Goal: Task Accomplishment & Management: Manage account settings

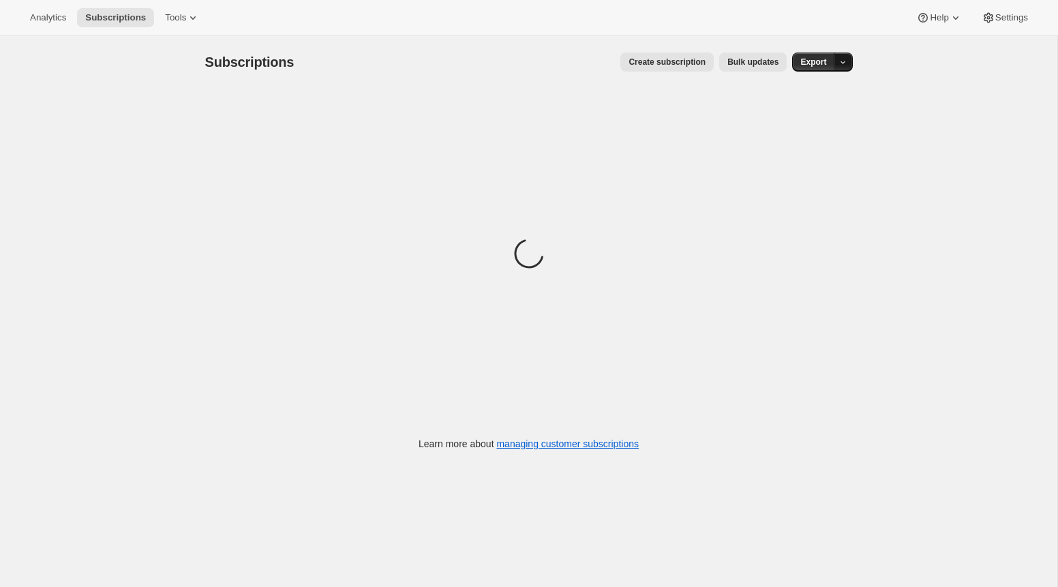
click at [843, 67] on icon "button" at bounding box center [842, 62] width 9 height 9
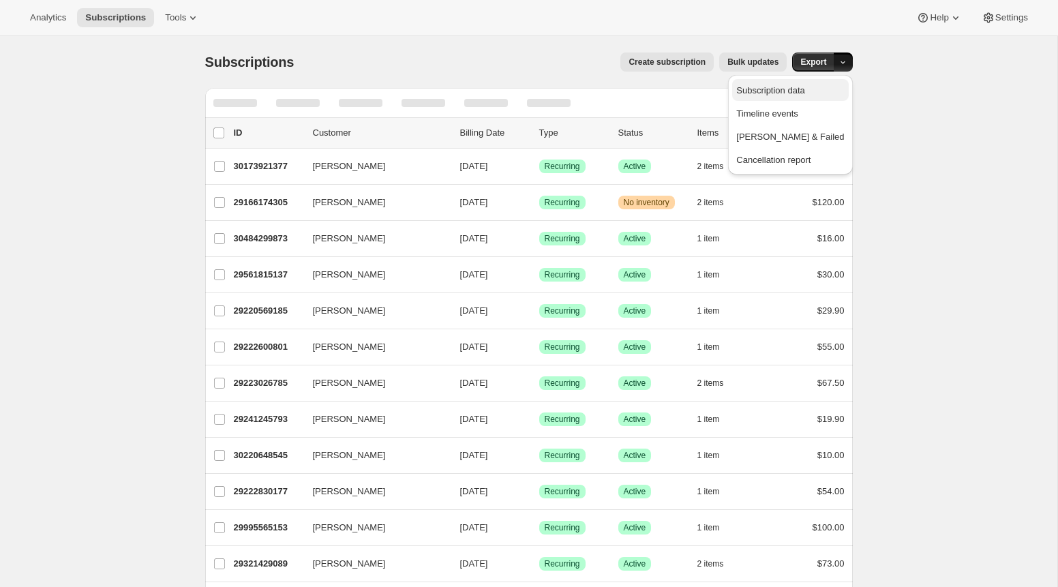
click at [804, 88] on span "Subscription data" at bounding box center [770, 90] width 68 height 10
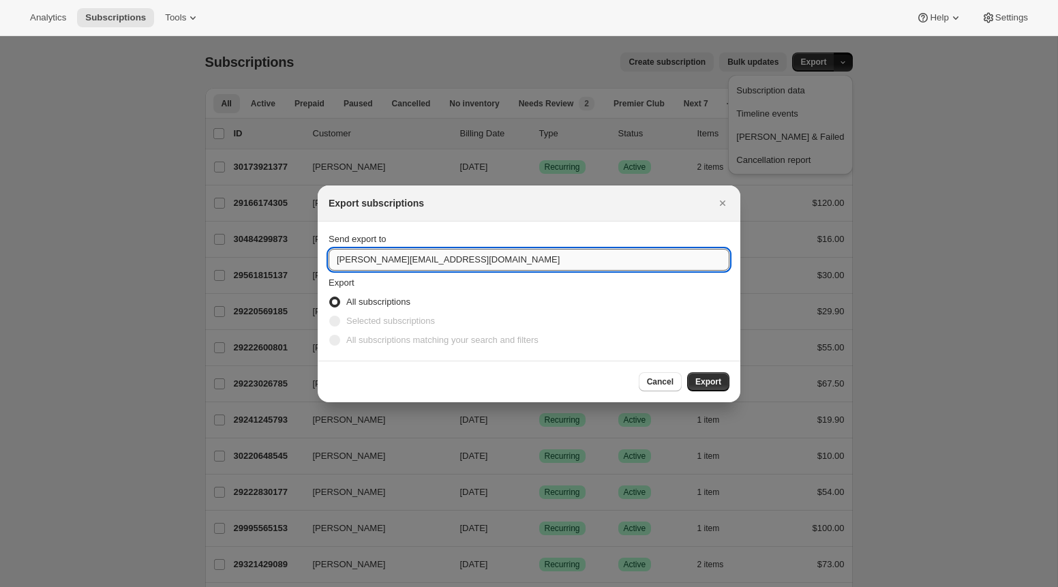
click at [346, 262] on input "adrian@shopbundle.co" at bounding box center [529, 260] width 401 height 22
type input "mario@shopbundle.co"
click at [700, 378] on span "Export" at bounding box center [708, 381] width 26 height 11
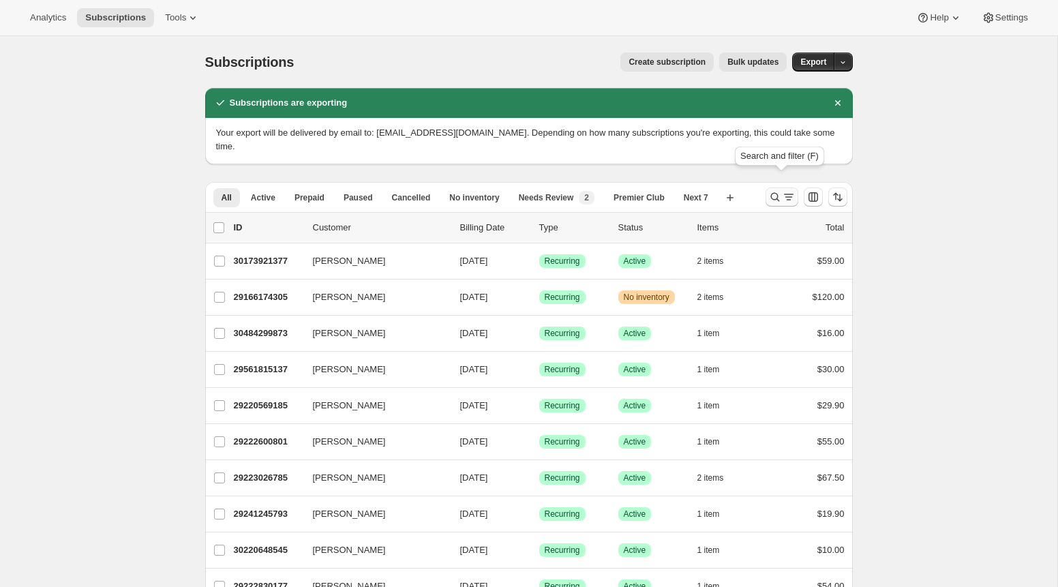
click at [793, 190] on icon "Search and filter results" at bounding box center [789, 197] width 14 height 14
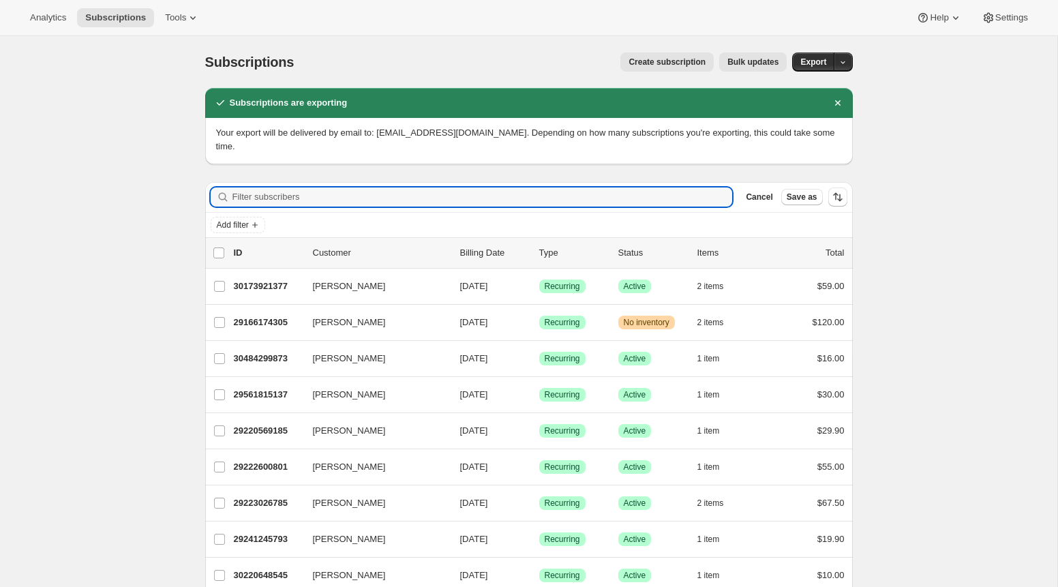
click at [237, 222] on div "Add filter" at bounding box center [529, 225] width 648 height 25
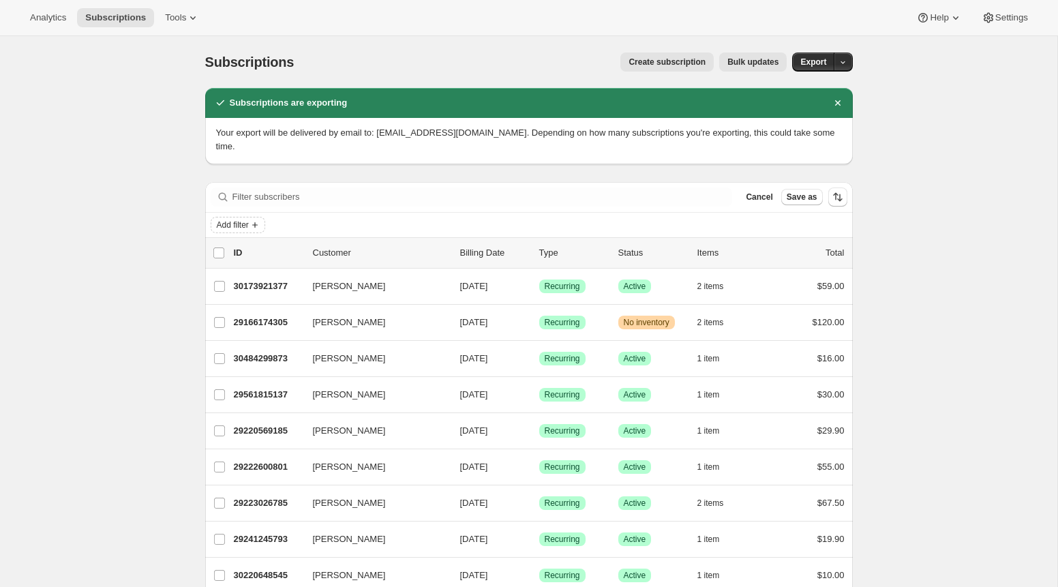
click at [242, 213] on div "Add filter" at bounding box center [529, 225] width 648 height 25
click at [240, 219] on span "Add filter" at bounding box center [233, 224] width 32 height 11
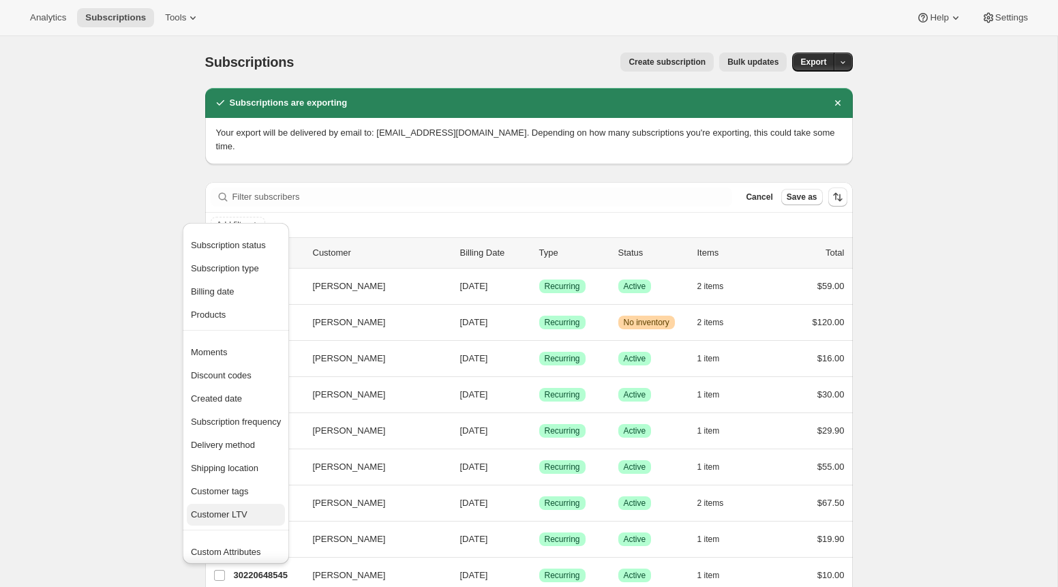
scroll to position [27, 0]
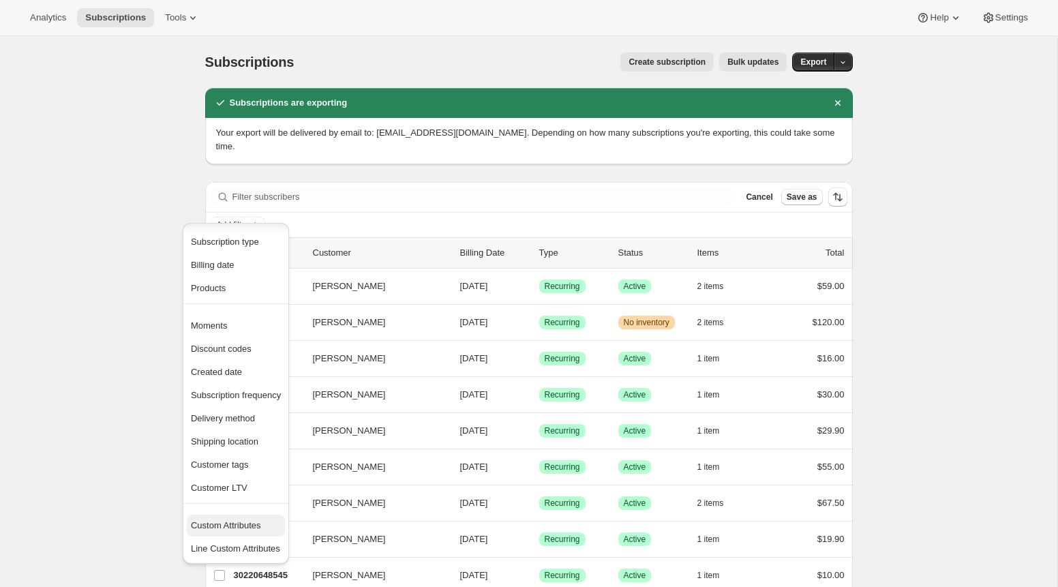
click at [229, 527] on span "Custom Attributes" at bounding box center [226, 525] width 70 height 10
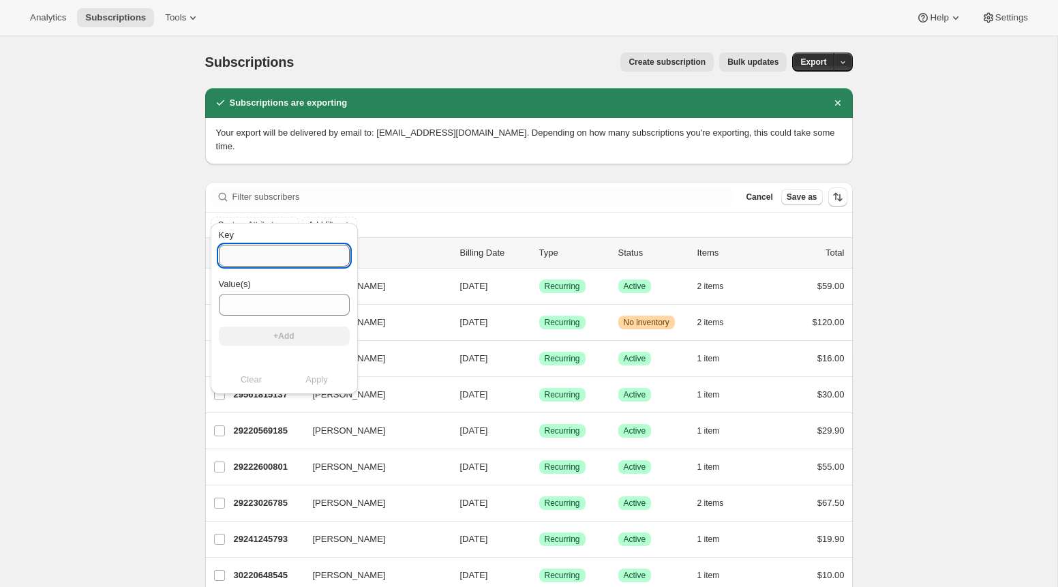
click at [298, 264] on input "Key" at bounding box center [284, 256] width 131 height 22
type input "sales_associate_name"
click at [300, 299] on input "Value(s)" at bounding box center [284, 305] width 131 height 22
click at [285, 331] on span "+Add" at bounding box center [283, 336] width 20 height 11
click at [313, 393] on span "Apply" at bounding box center [316, 393] width 22 height 14
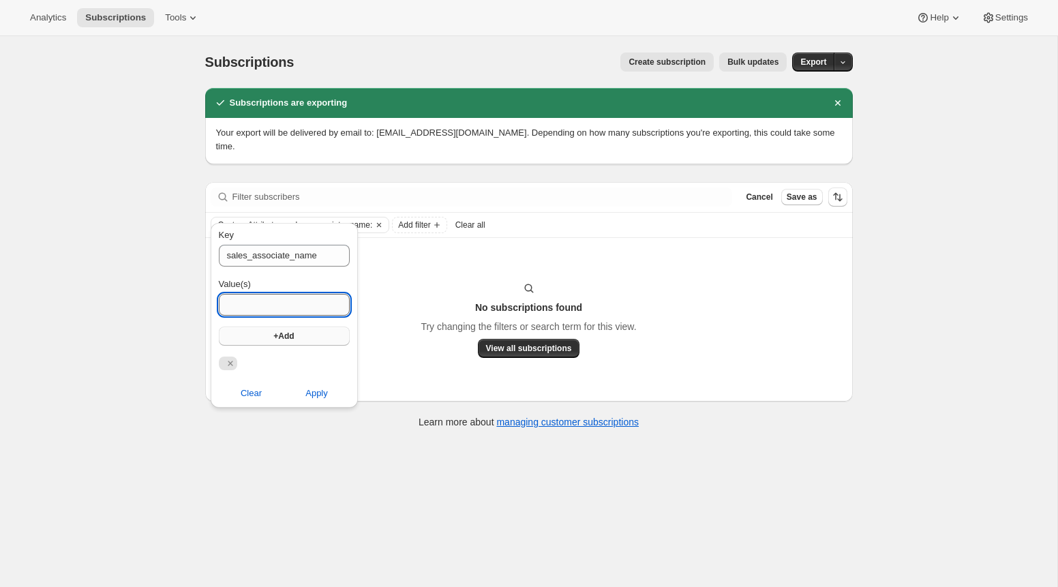
click at [296, 305] on input "Value(s)" at bounding box center [284, 305] width 131 height 22
click at [318, 387] on button "Apply" at bounding box center [317, 393] width 82 height 22
click at [245, 393] on span "Clear" at bounding box center [251, 393] width 21 height 14
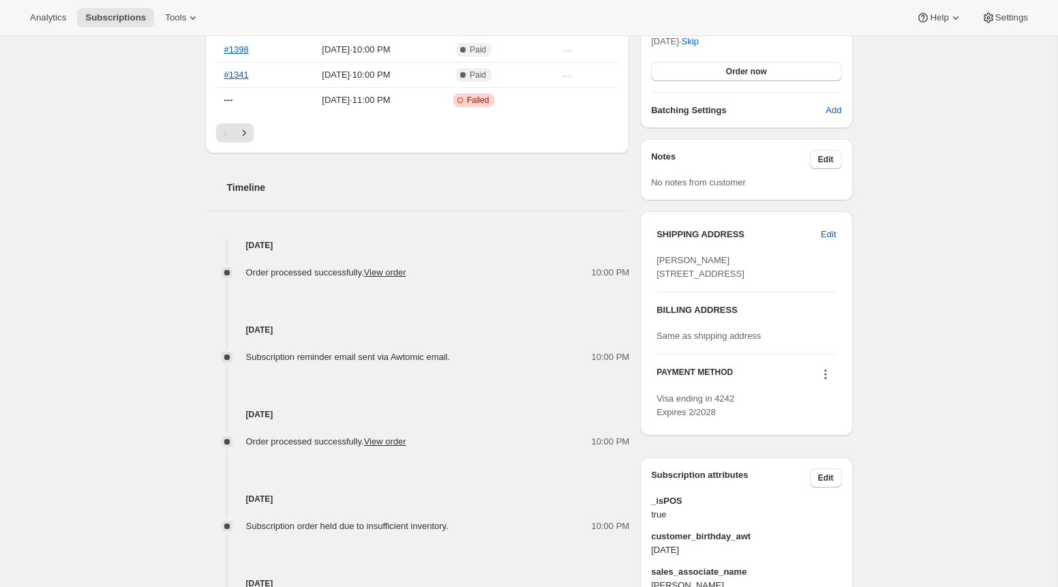
scroll to position [504, 0]
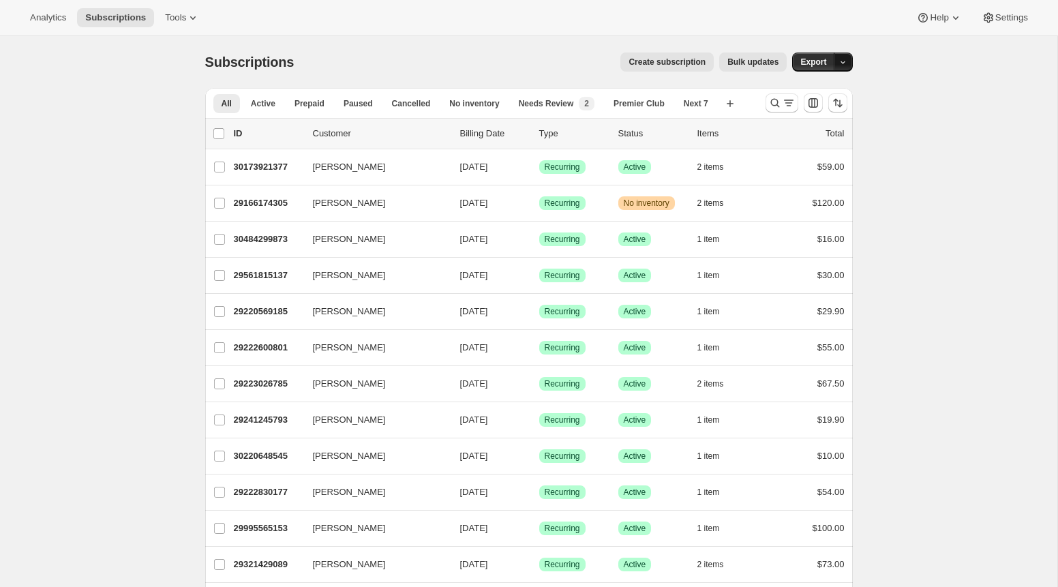
click at [849, 63] on button "button" at bounding box center [843, 61] width 19 height 19
click at [825, 97] on span "Subscription data" at bounding box center [790, 91] width 108 height 14
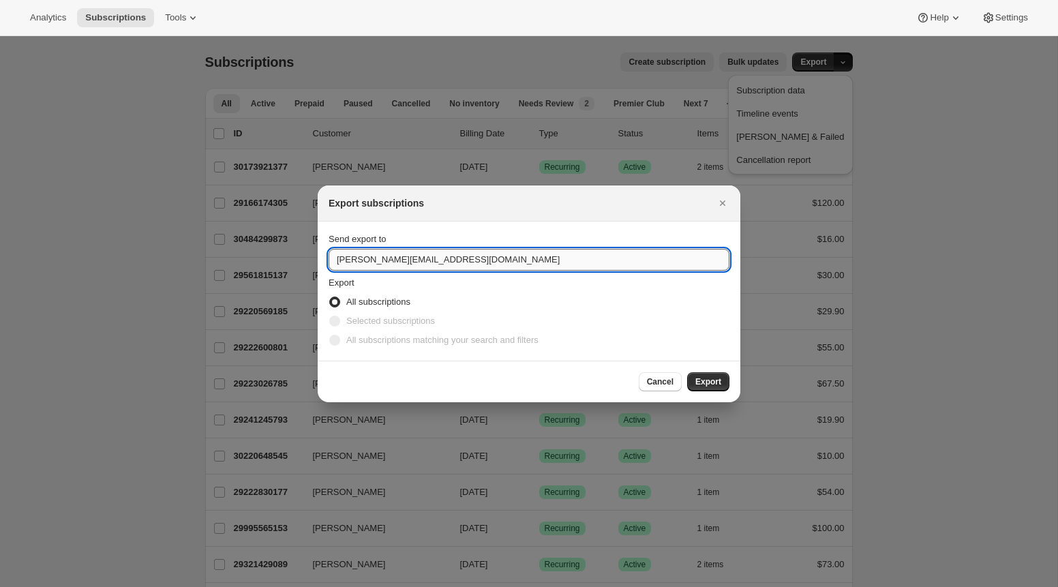
click at [354, 262] on input "adrian@shopbundle.co" at bounding box center [529, 260] width 401 height 22
type input "mario+2@shopbundle.co"
